Goal: Information Seeking & Learning: Check status

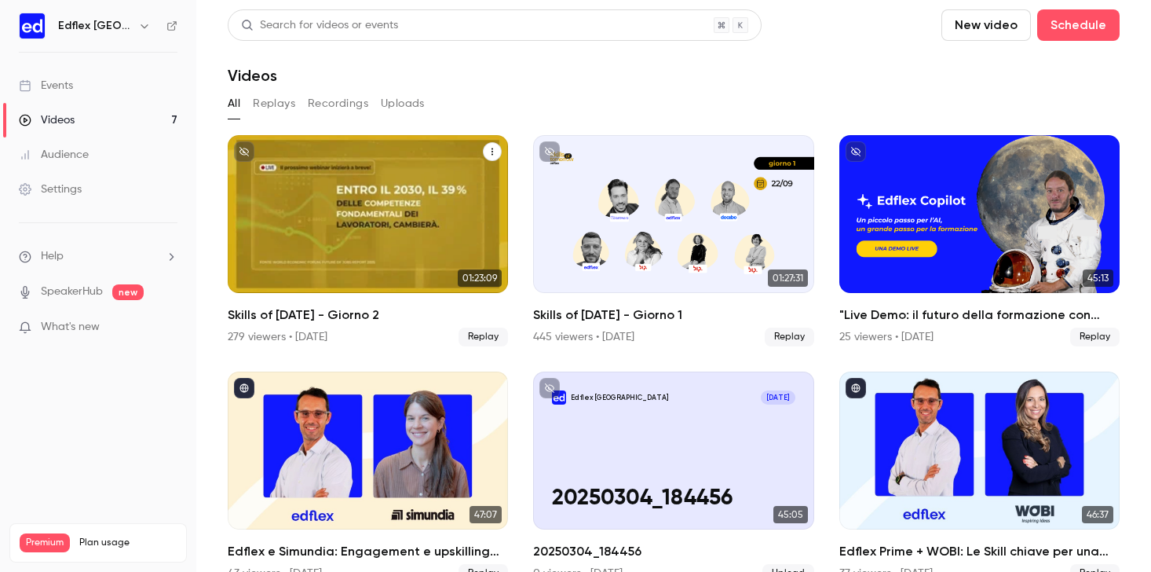
click at [346, 193] on div "Skills of Tomorrow - Giorno 2" at bounding box center [368, 214] width 280 height 158
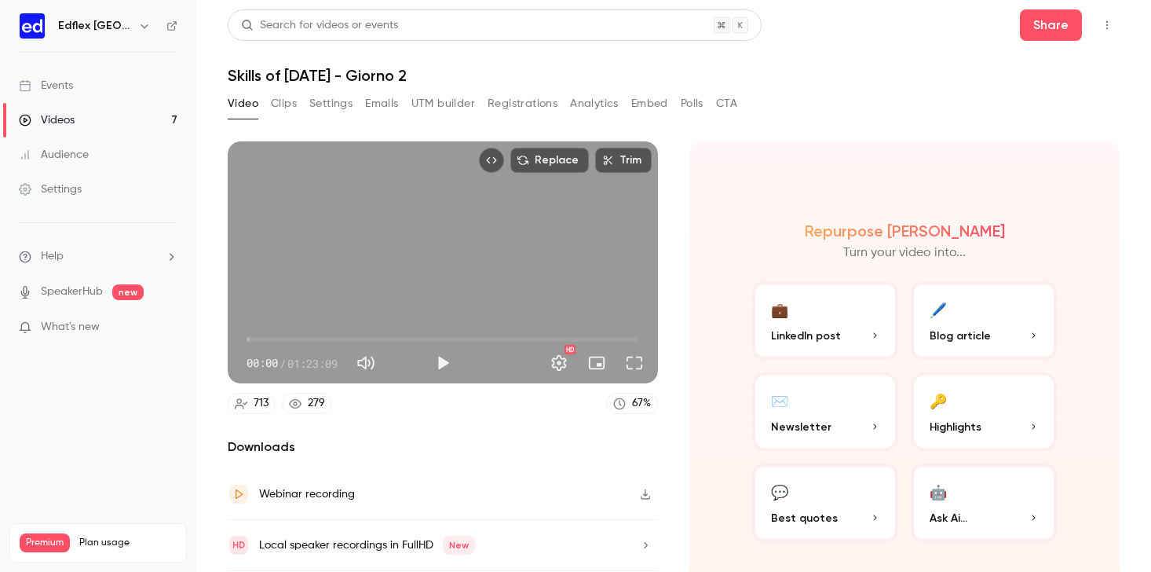
click at [606, 101] on button "Analytics" at bounding box center [594, 103] width 49 height 25
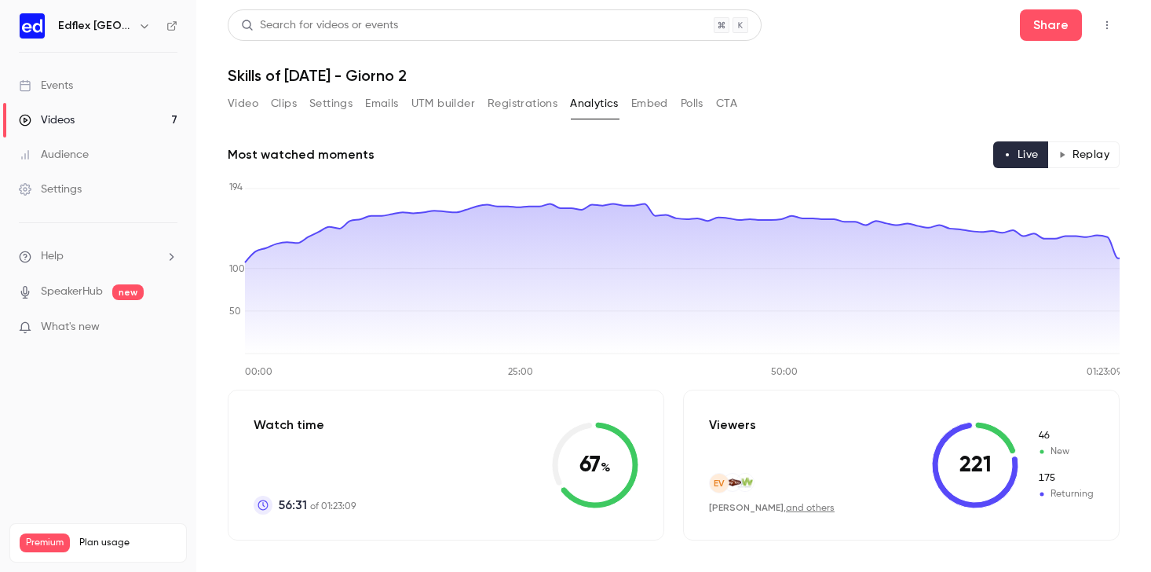
click at [528, 104] on button "Registrations" at bounding box center [523, 103] width 70 height 25
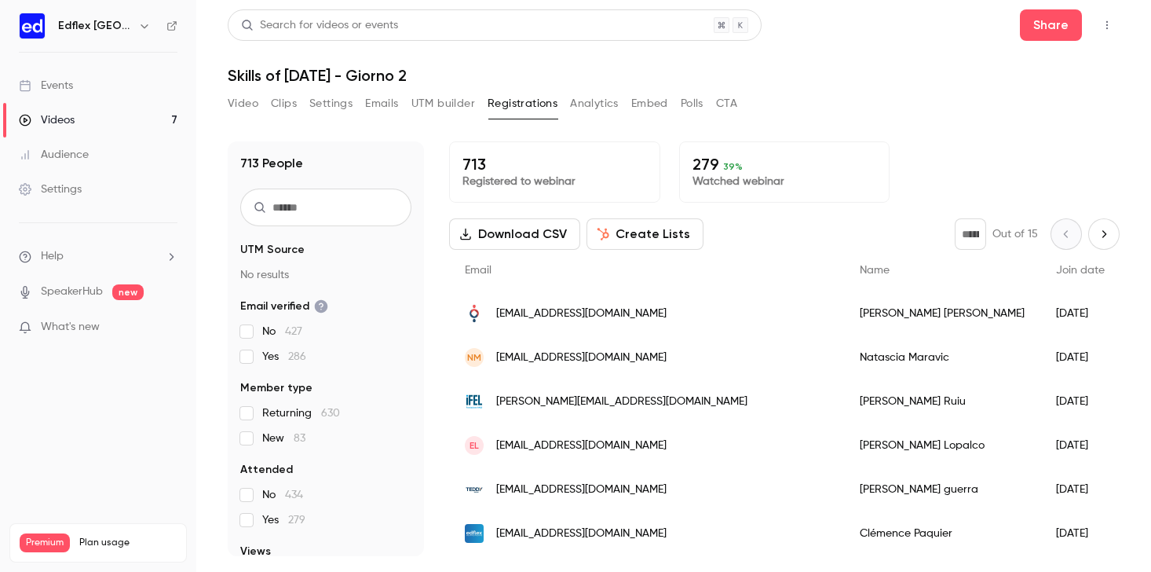
click at [250, 111] on button "Video" at bounding box center [243, 103] width 31 height 25
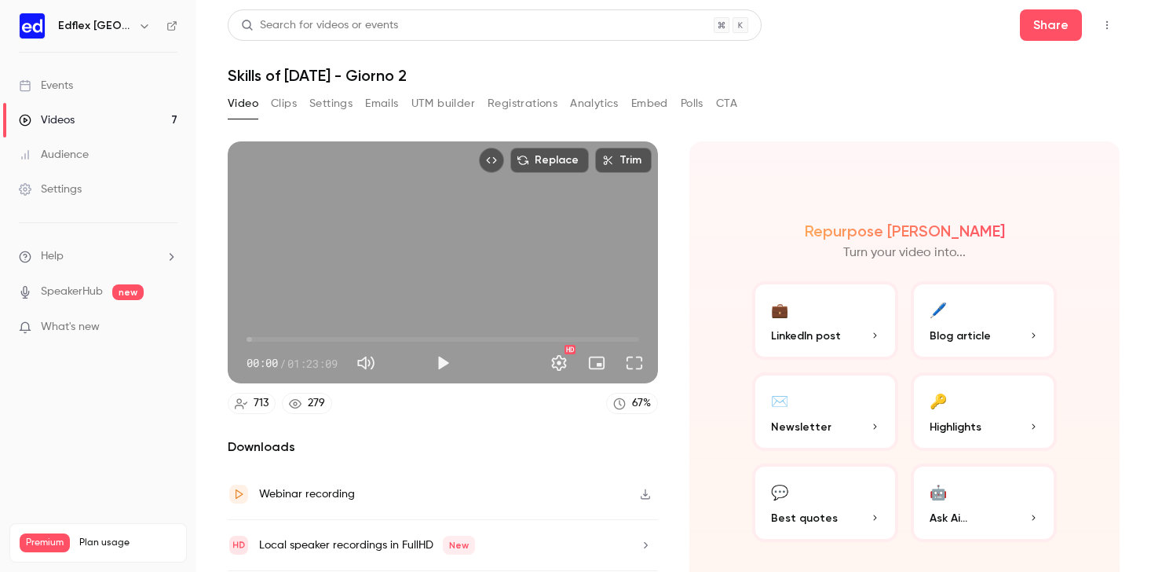
click at [515, 101] on button "Registrations" at bounding box center [523, 103] width 70 height 25
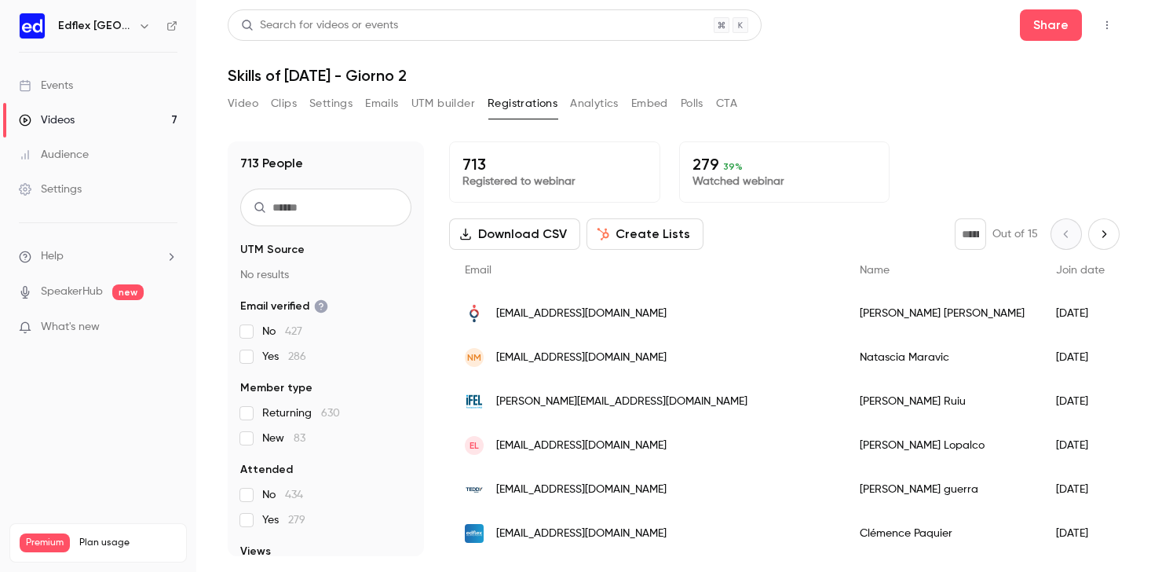
scroll to position [123, 0]
click at [103, 114] on link "Videos 7" at bounding box center [98, 120] width 196 height 35
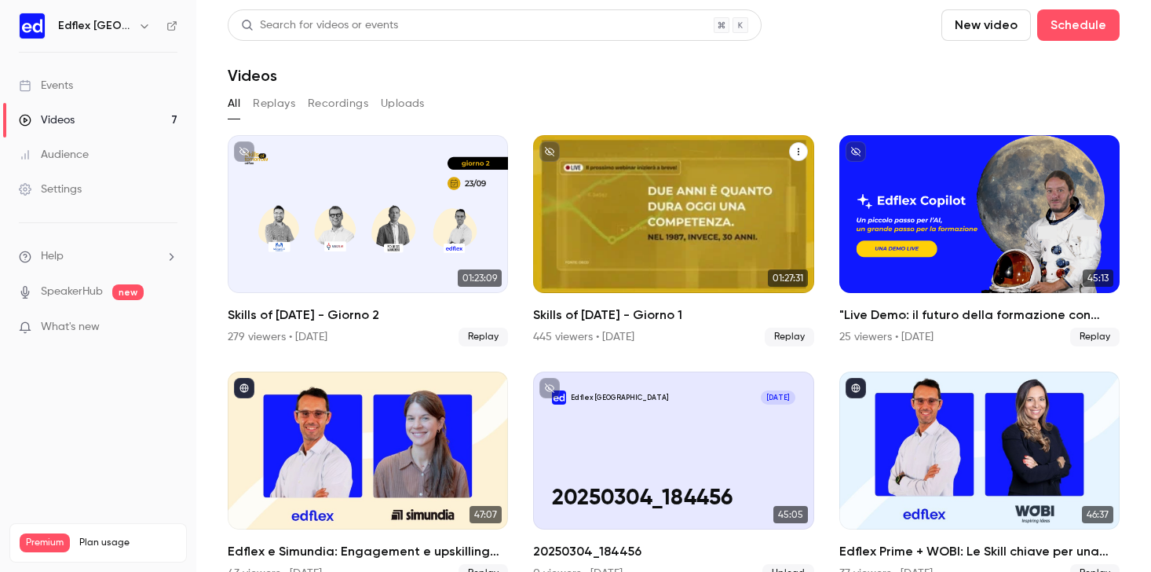
click at [615, 203] on div "Skills of Tomorrow - Giorno 1" at bounding box center [673, 214] width 280 height 158
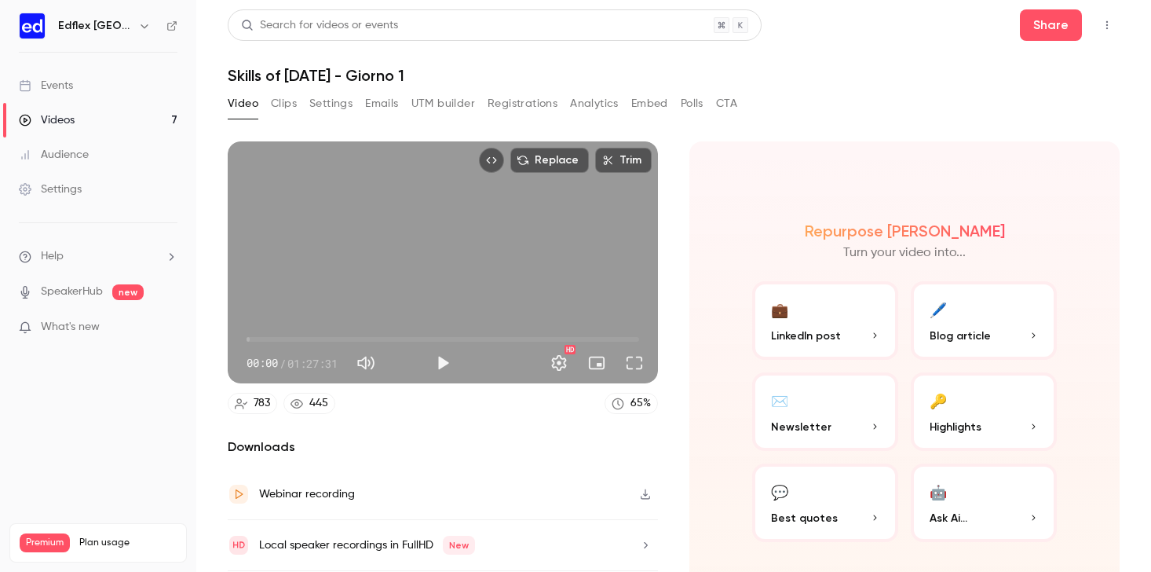
click at [599, 101] on button "Analytics" at bounding box center [594, 103] width 49 height 25
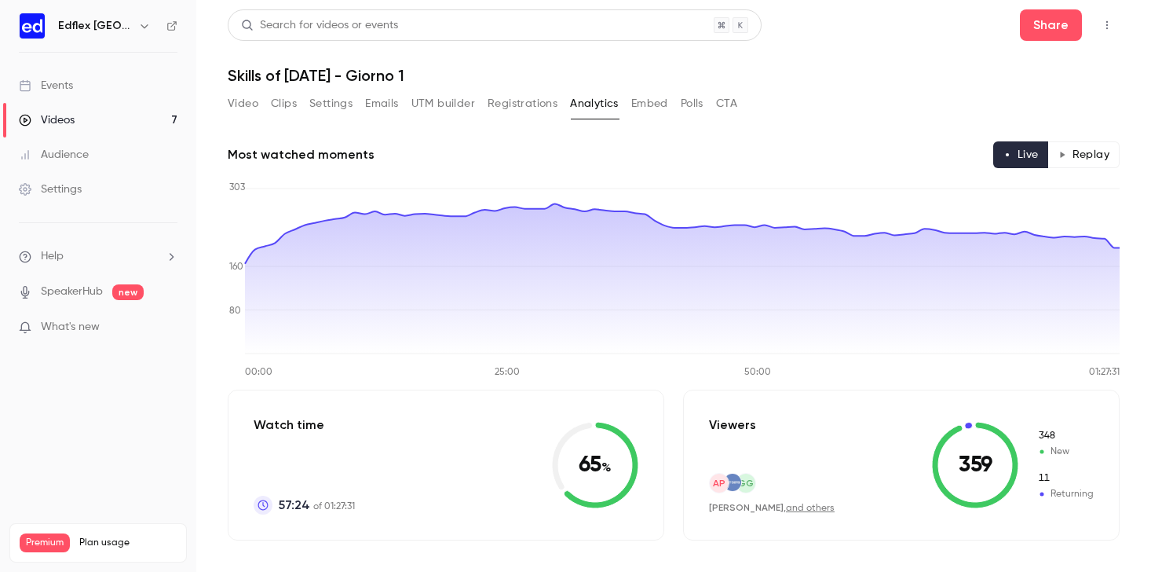
click at [253, 115] on button "Video" at bounding box center [243, 103] width 31 height 25
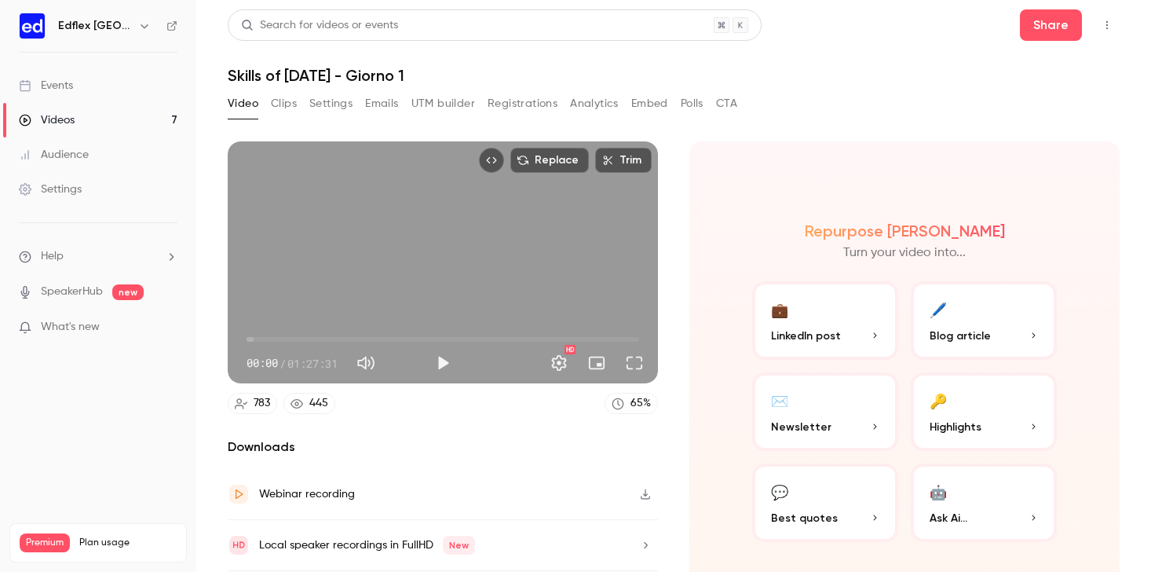
click at [286, 101] on button "Clips" at bounding box center [284, 103] width 26 height 25
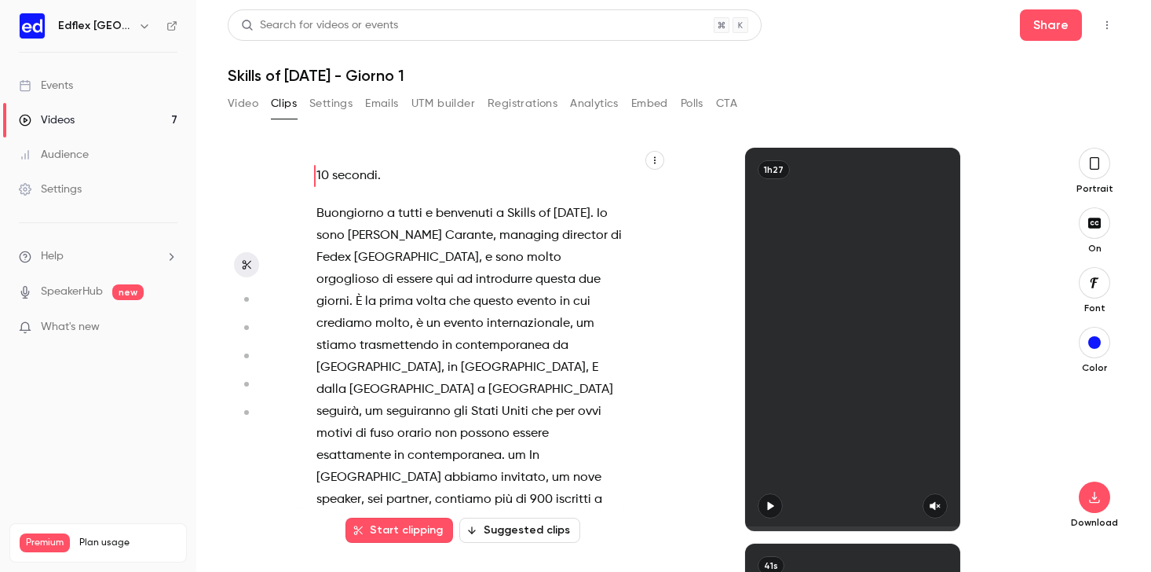
click at [522, 93] on button "Registrations" at bounding box center [523, 103] width 70 height 25
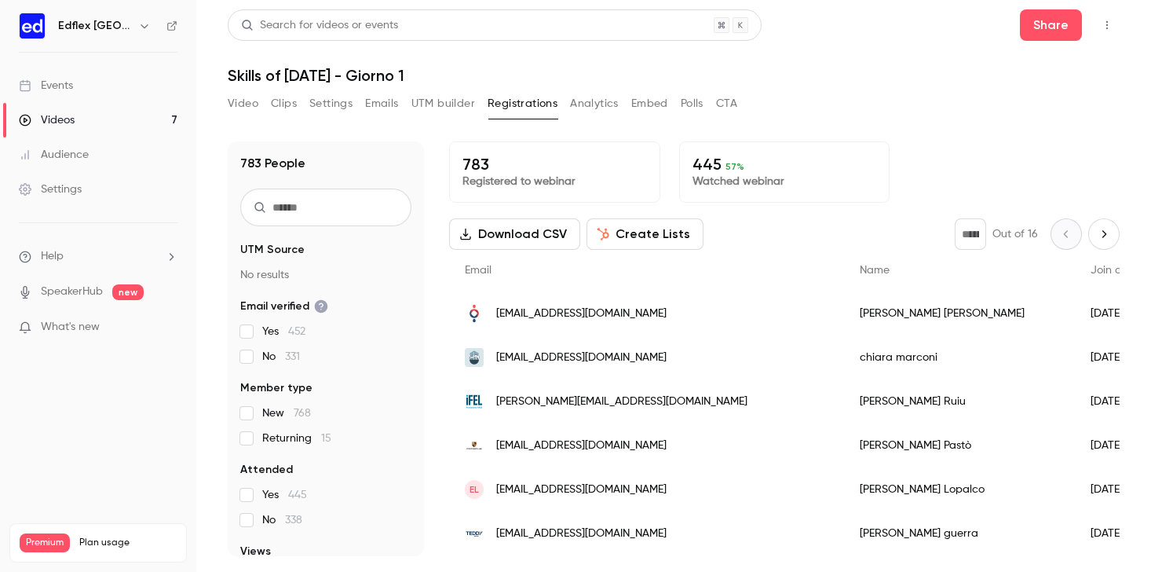
scroll to position [123, 0]
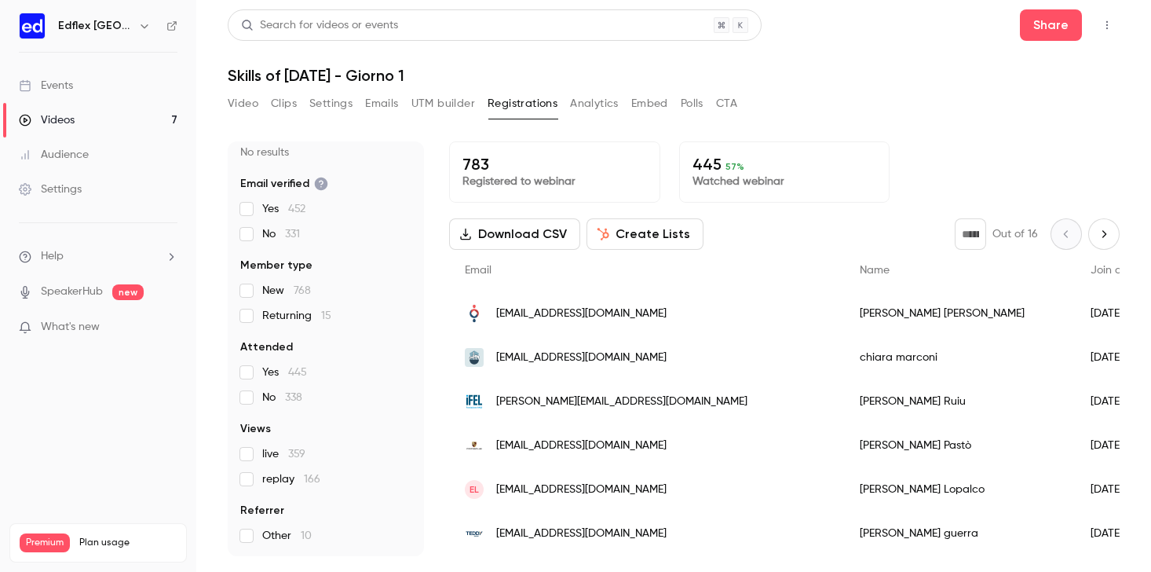
click at [431, 101] on button "UTM builder" at bounding box center [444, 103] width 64 height 25
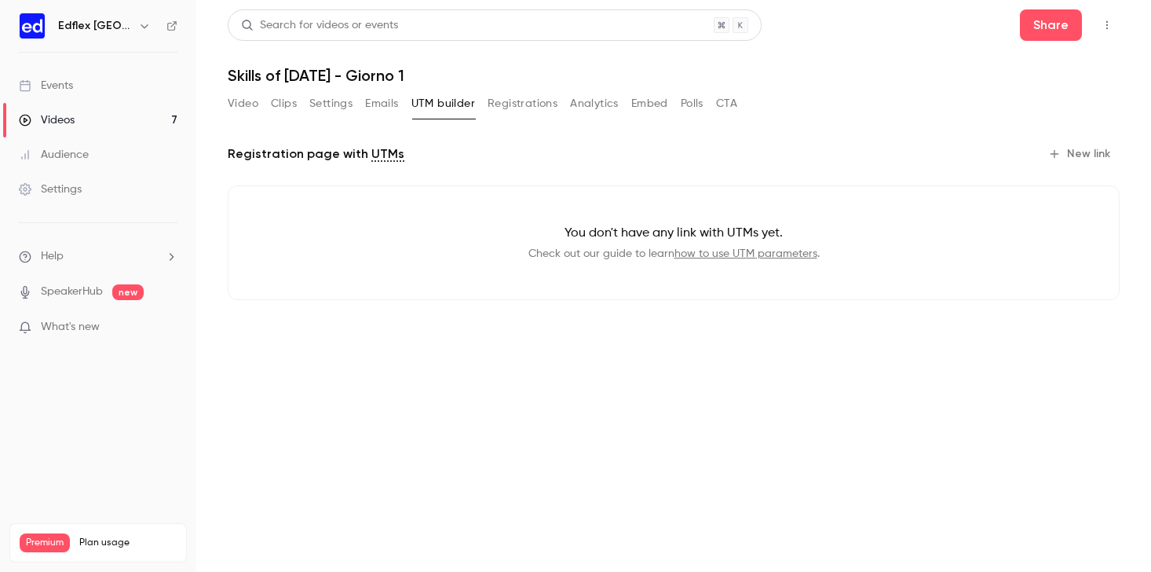
click at [528, 106] on button "Registrations" at bounding box center [523, 103] width 70 height 25
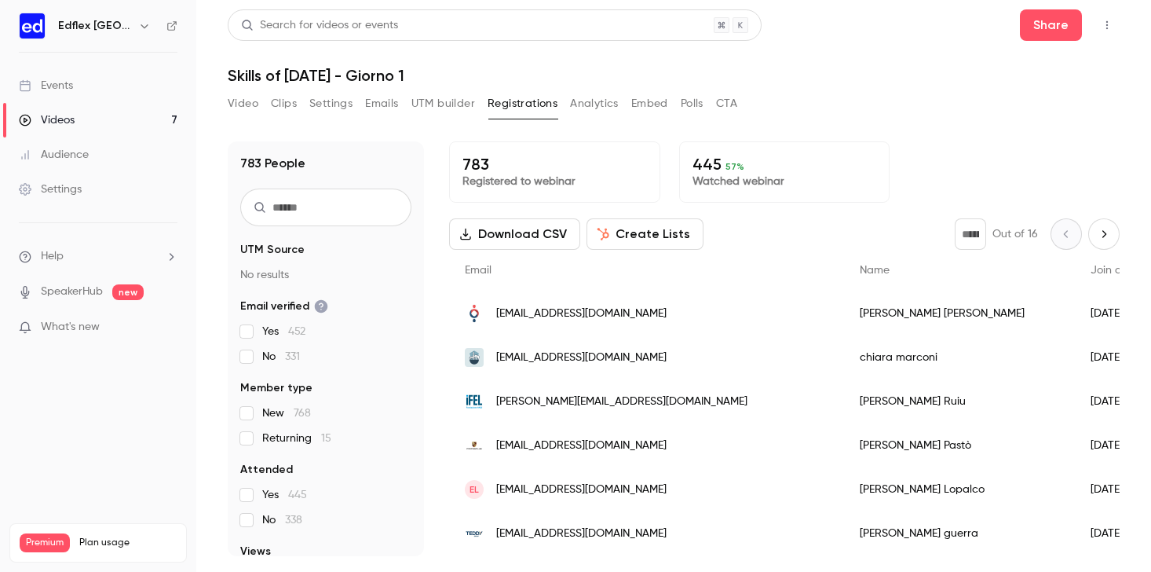
click at [599, 108] on button "Analytics" at bounding box center [594, 103] width 49 height 25
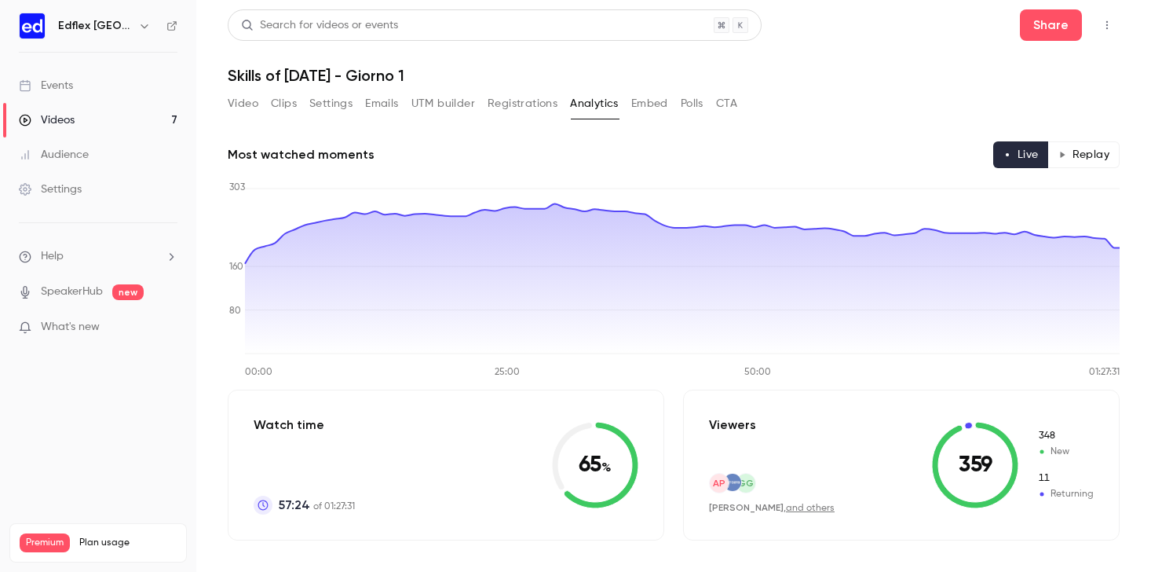
click at [84, 119] on link "Videos 7" at bounding box center [98, 120] width 196 height 35
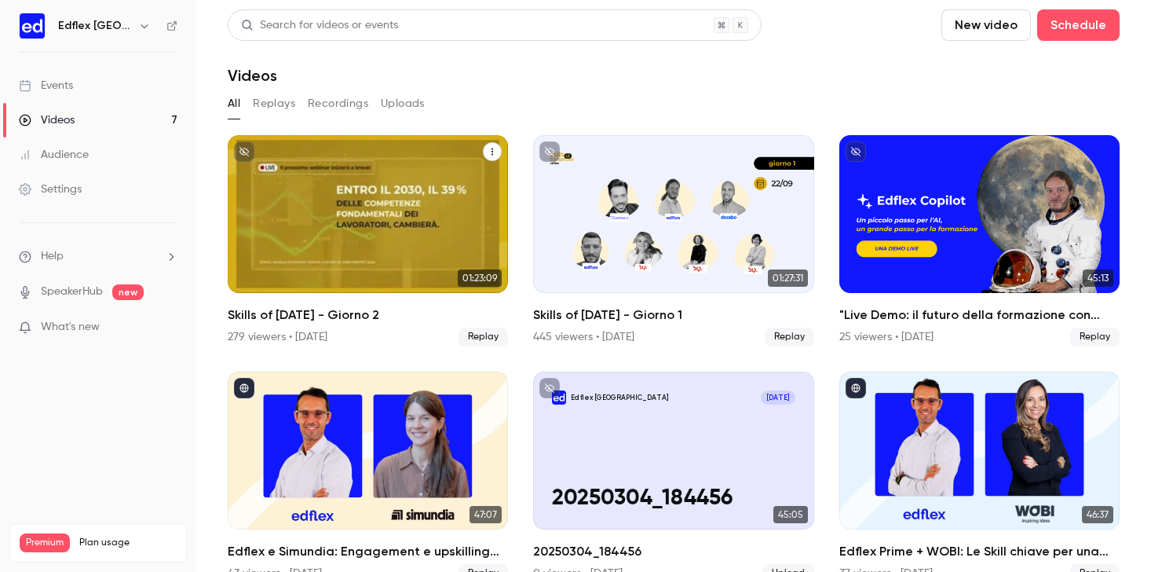
click at [489, 200] on div "Skills of Tomorrow - Giorno 2" at bounding box center [368, 214] width 280 height 158
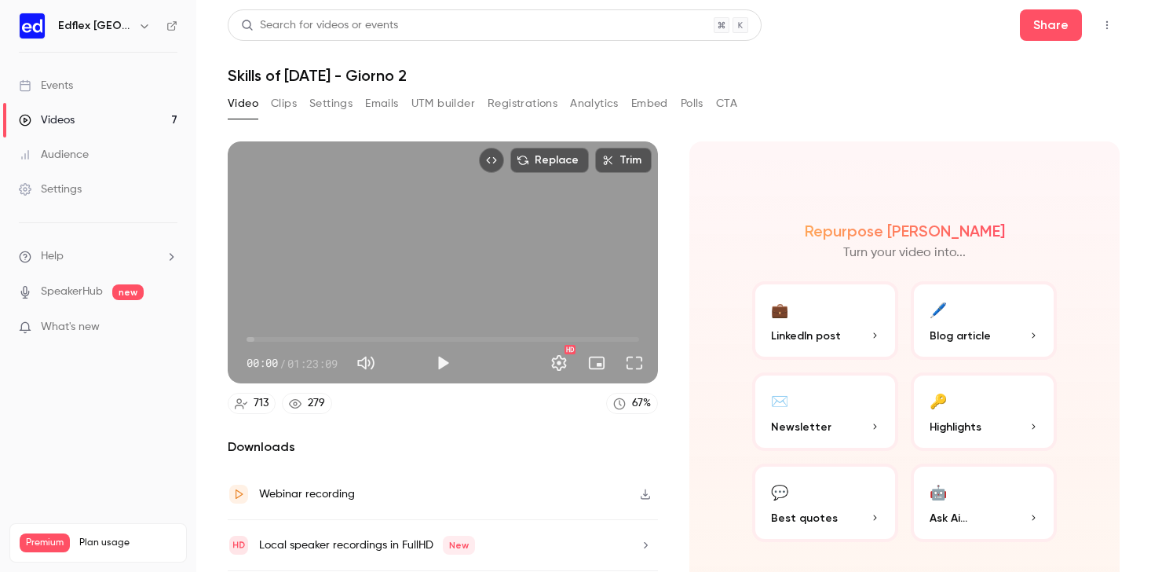
click at [589, 107] on button "Analytics" at bounding box center [594, 103] width 49 height 25
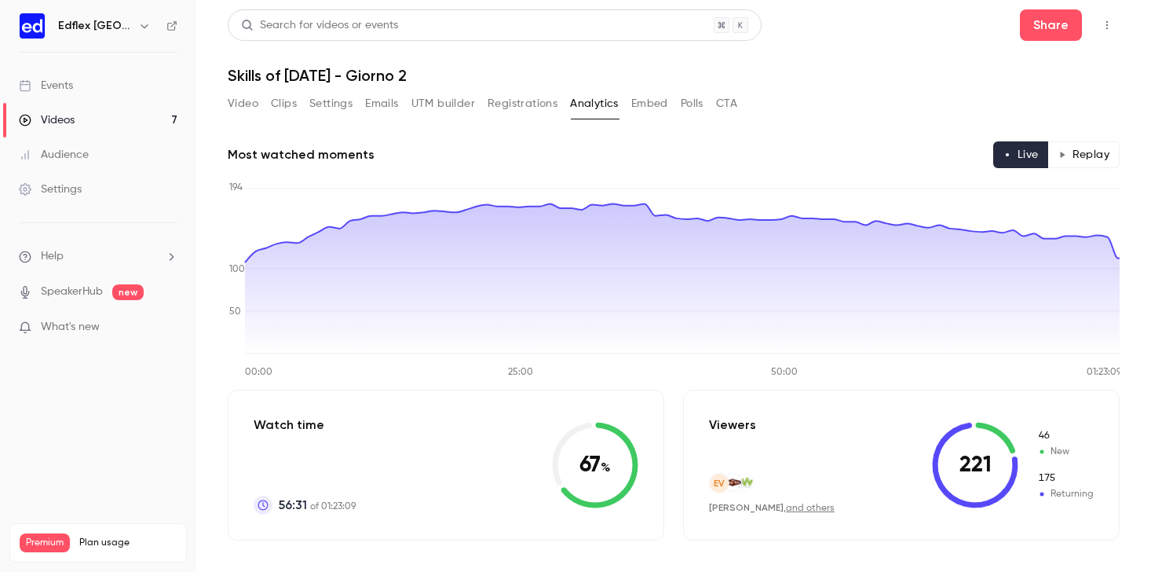
click at [85, 84] on link "Events" at bounding box center [98, 85] width 196 height 35
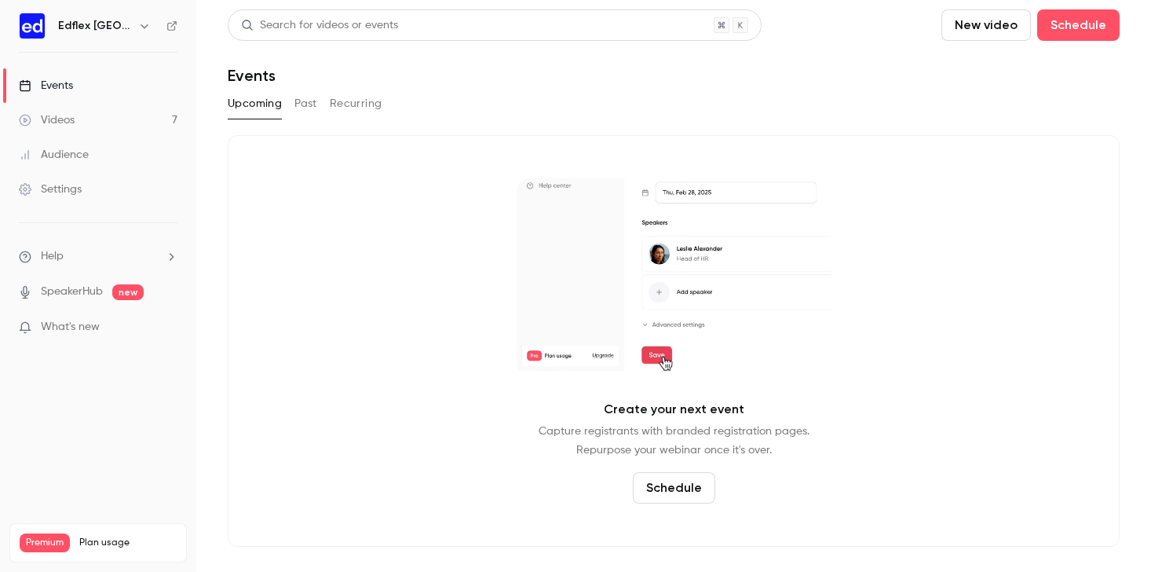
click at [85, 122] on link "Videos 7" at bounding box center [98, 120] width 196 height 35
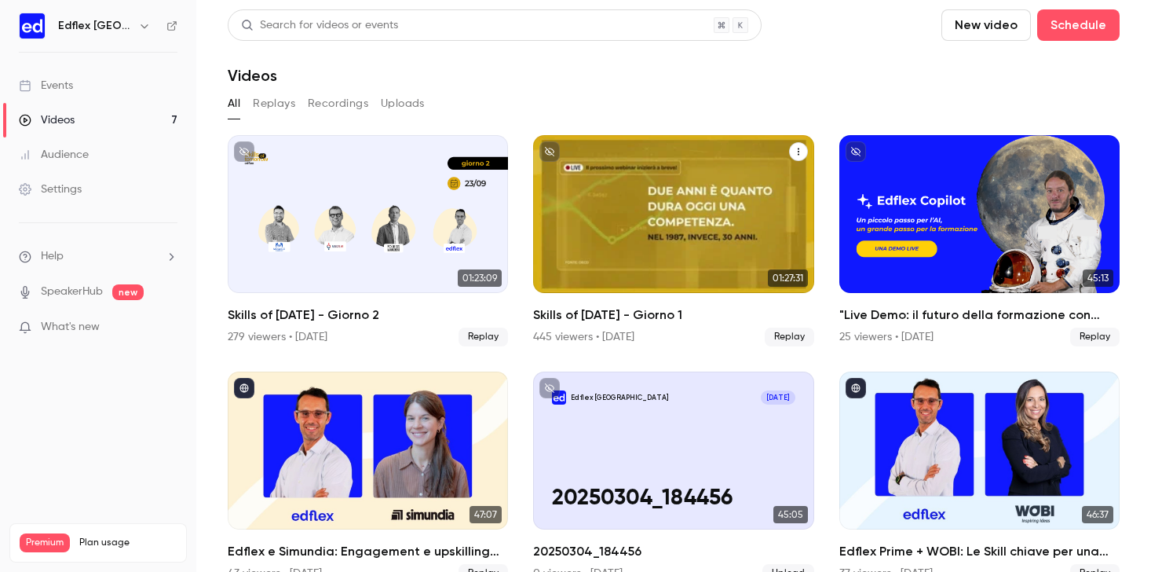
click at [612, 221] on div "Skills of Tomorrow - Giorno 1" at bounding box center [673, 214] width 280 height 158
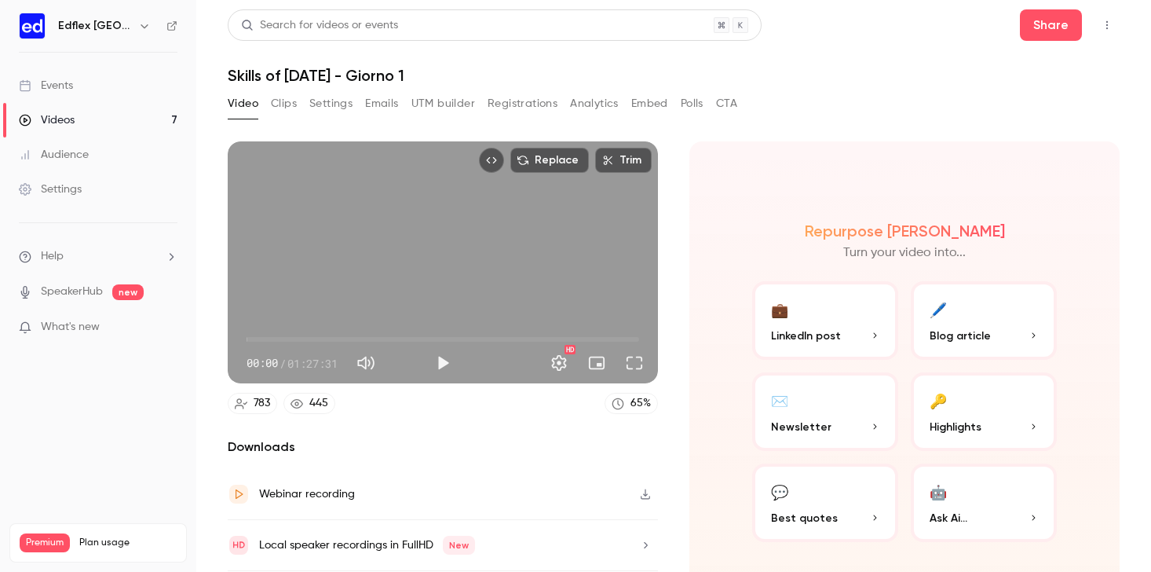
click at [589, 101] on button "Analytics" at bounding box center [594, 103] width 49 height 25
